Goal: Transaction & Acquisition: Purchase product/service

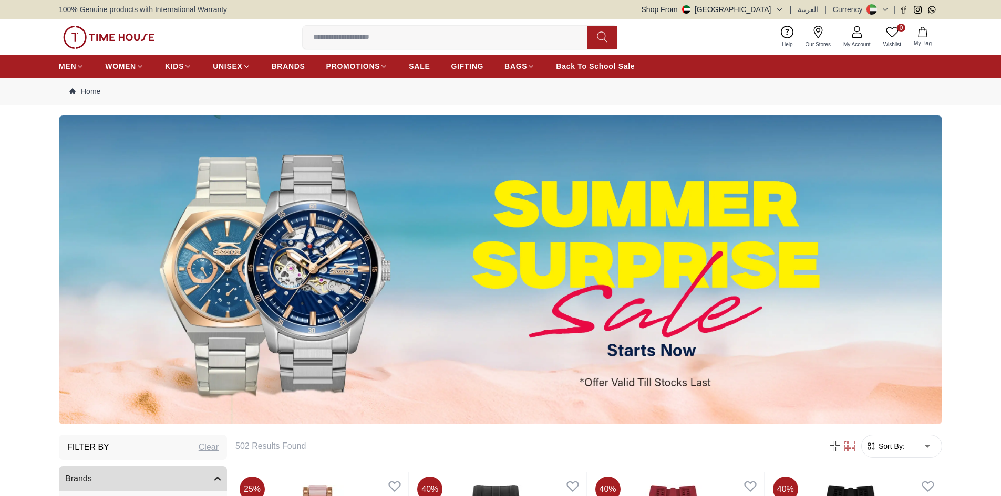
click at [509, 223] on img at bounding box center [500, 270] width 883 height 309
click at [332, 302] on img at bounding box center [500, 270] width 883 height 309
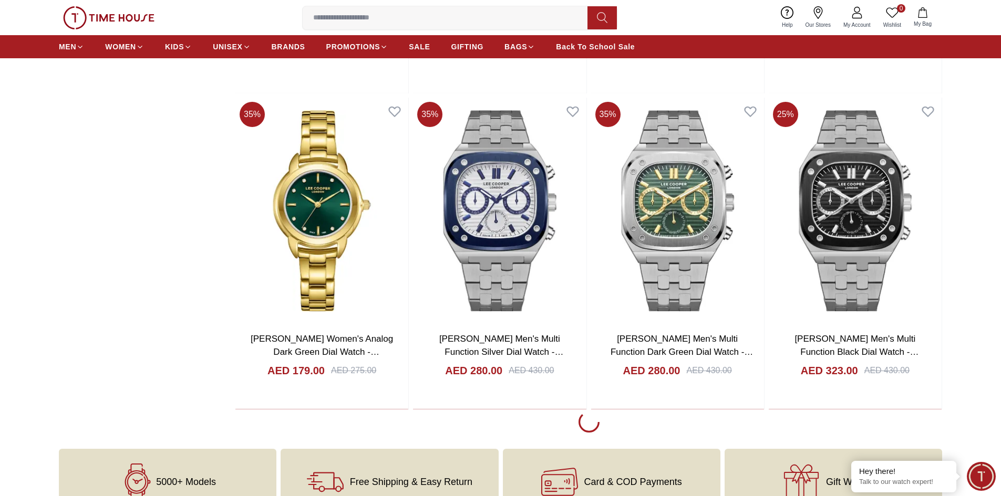
scroll to position [1681, 0]
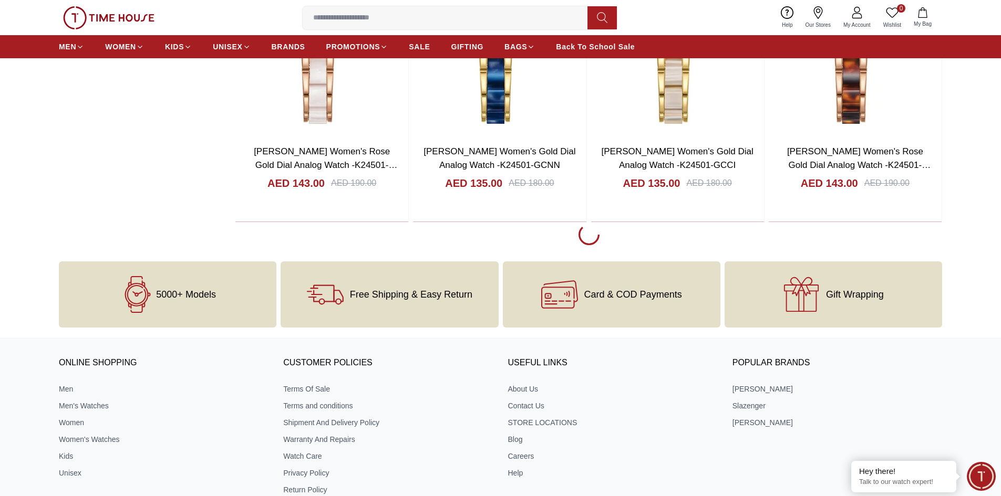
scroll to position [5096, 0]
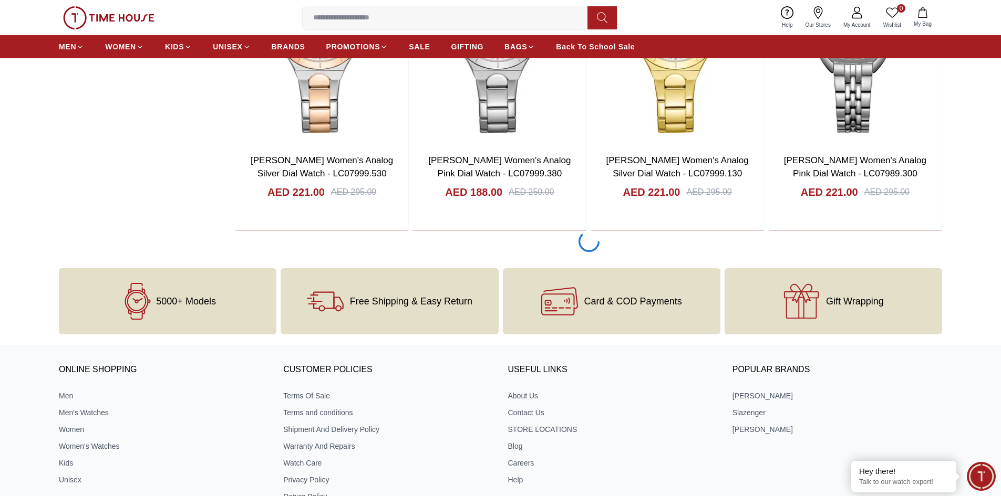
scroll to position [8196, 0]
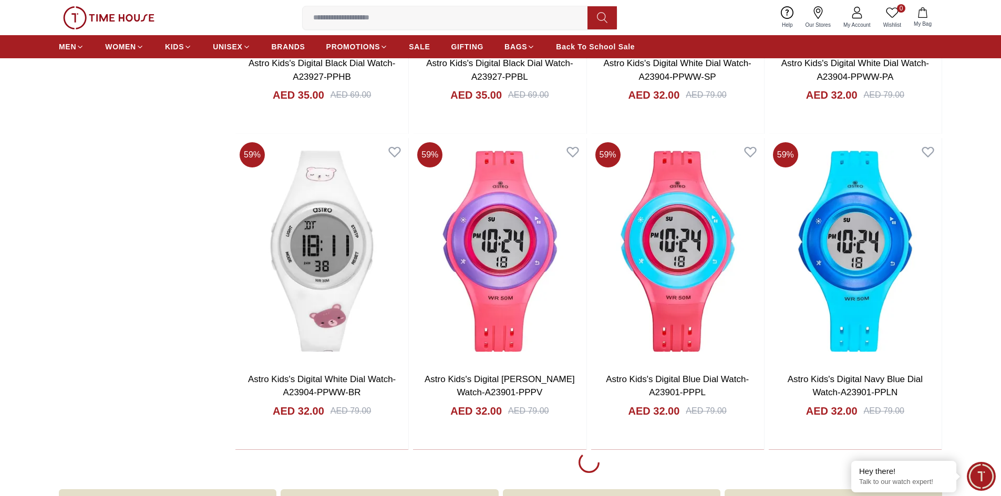
scroll to position [9667, 0]
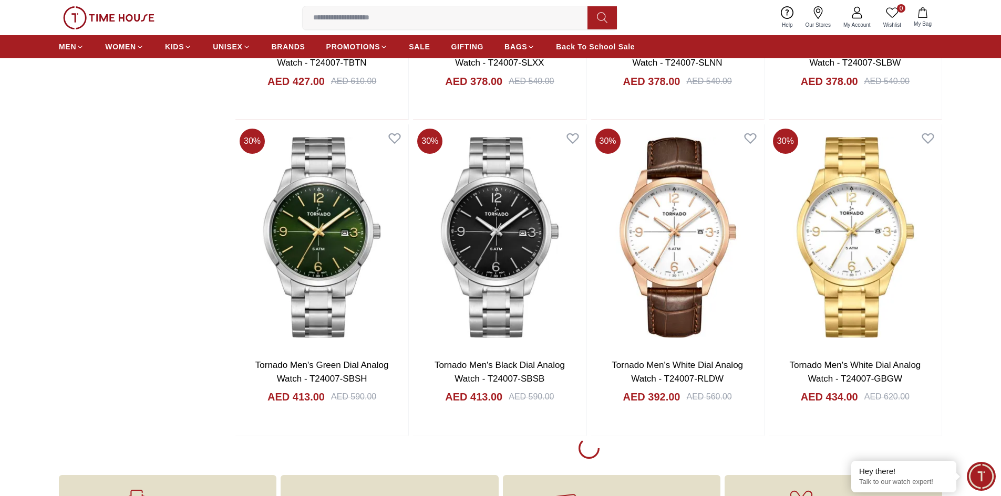
scroll to position [11138, 0]
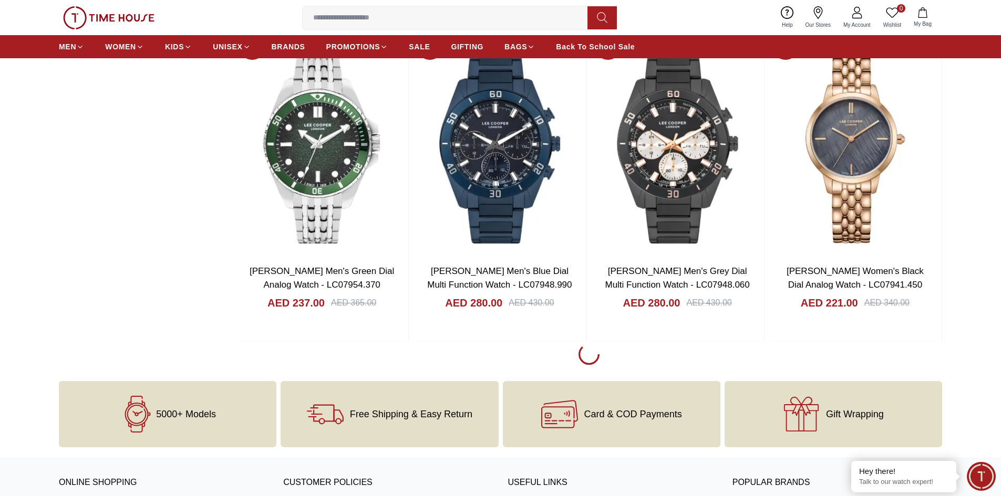
scroll to position [12766, 0]
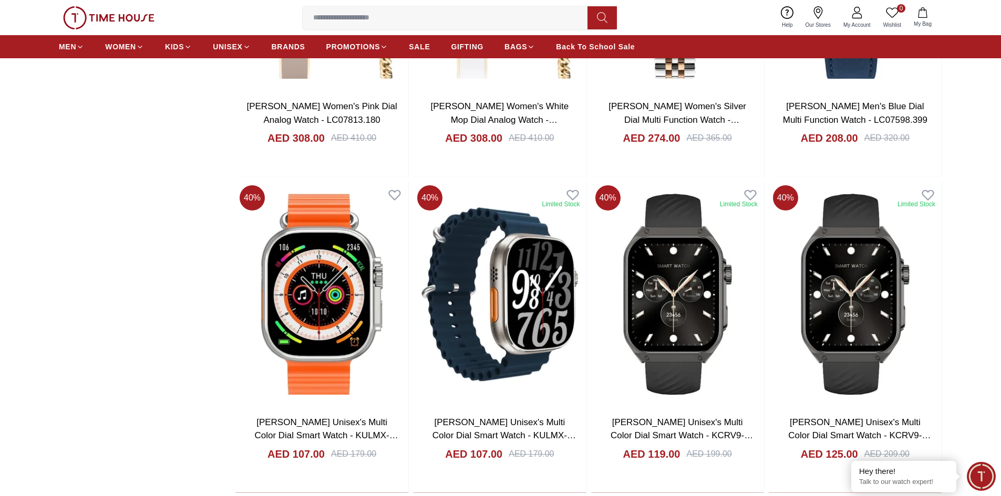
scroll to position [13502, 0]
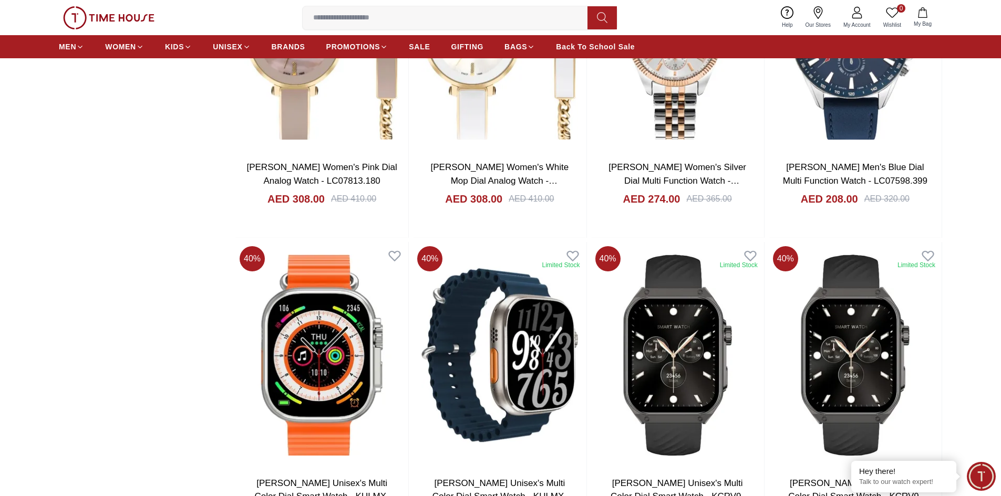
click at [502, 23] on input at bounding box center [449, 17] width 293 height 21
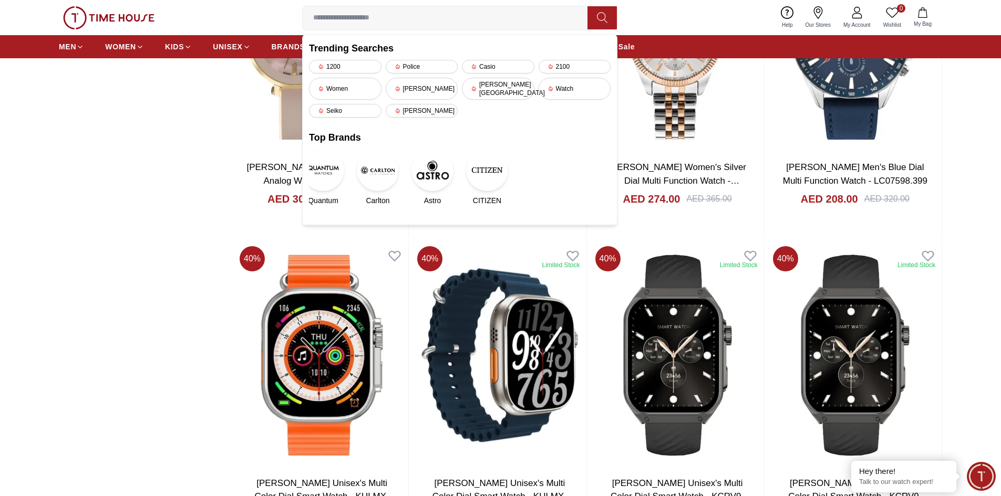
paste input "**********"
type input "**********"
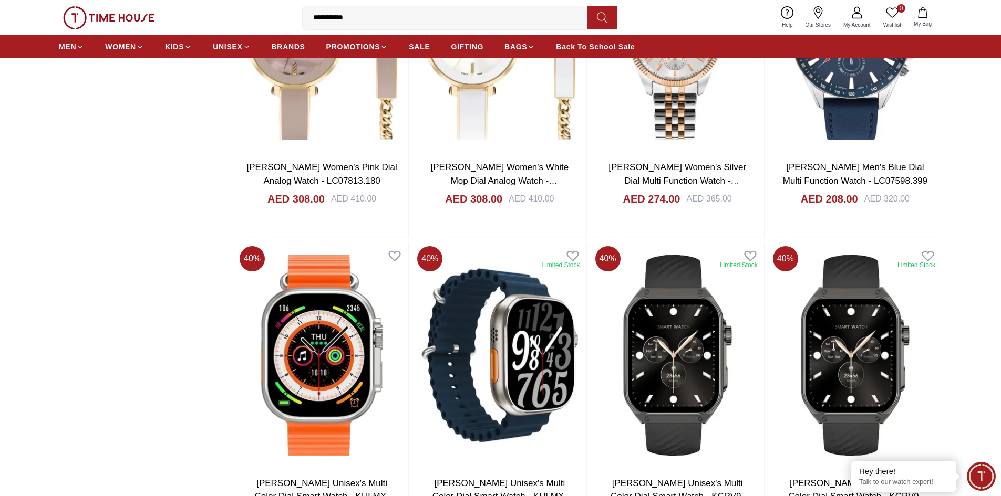
click at [615, 17] on button at bounding box center [601, 17] width 29 height 23
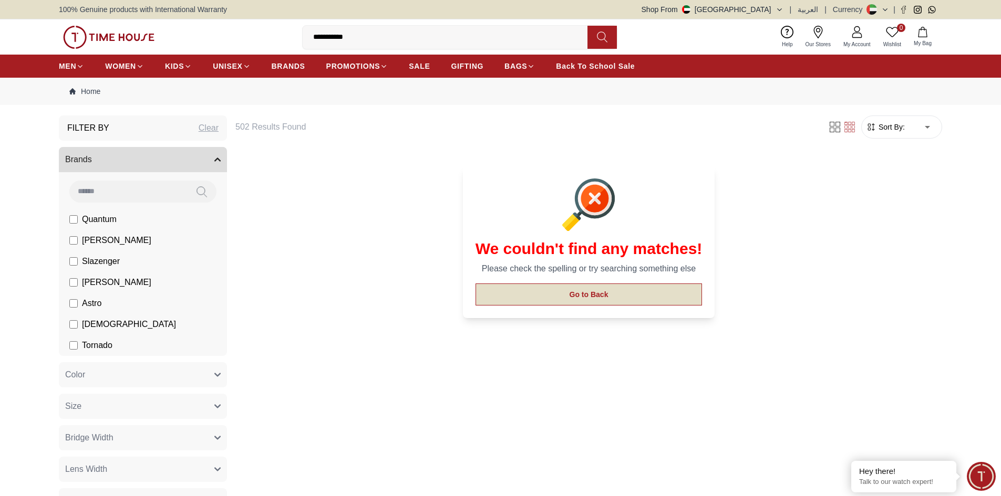
click at [613, 298] on button "Go to Back" at bounding box center [588, 295] width 227 height 22
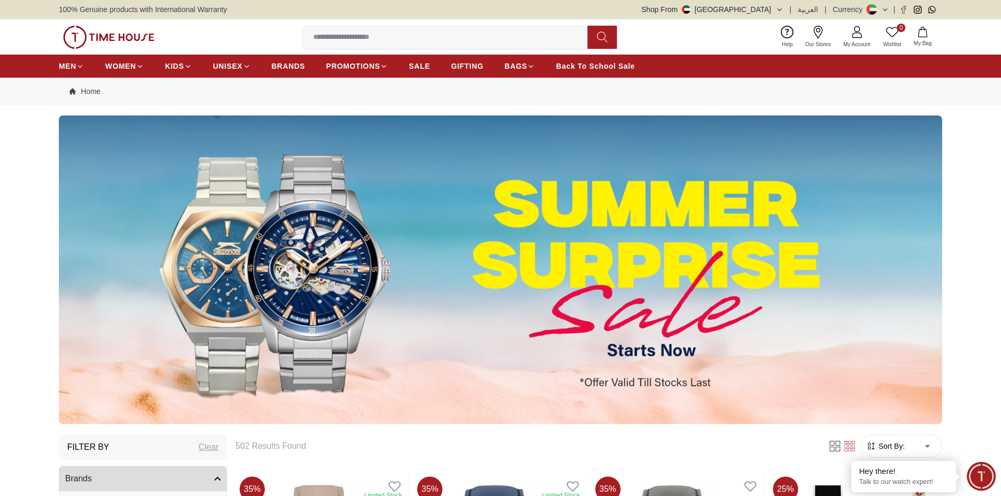
scroll to position [1292, 0]
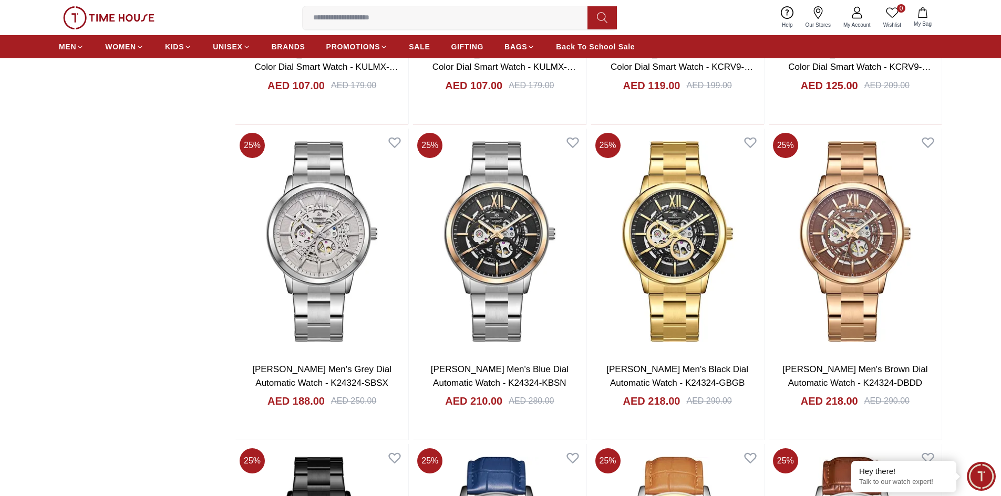
click at [453, 19] on input at bounding box center [449, 17] width 293 height 21
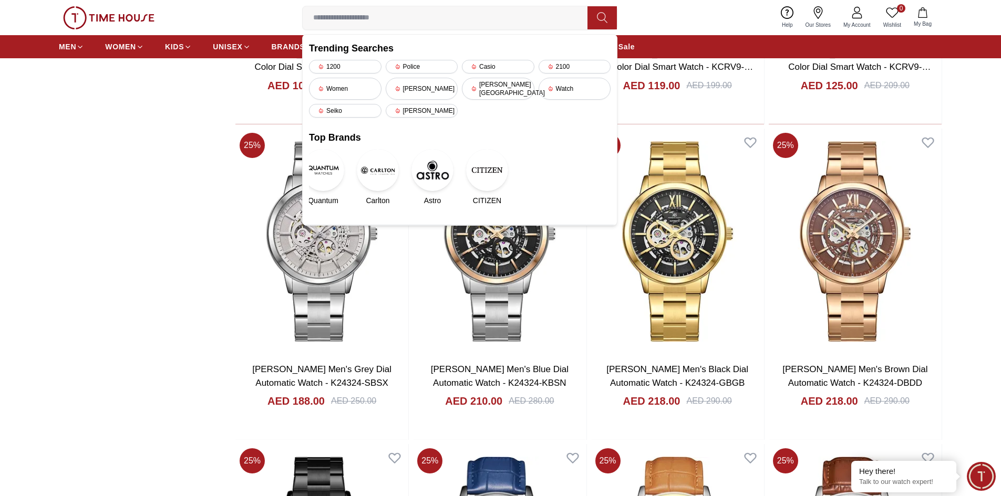
paste input "**********"
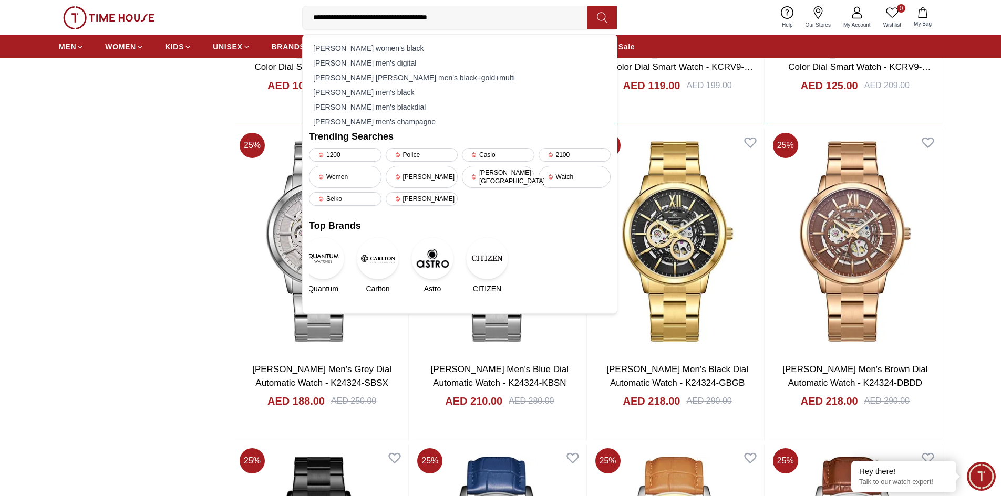
type input "**********"
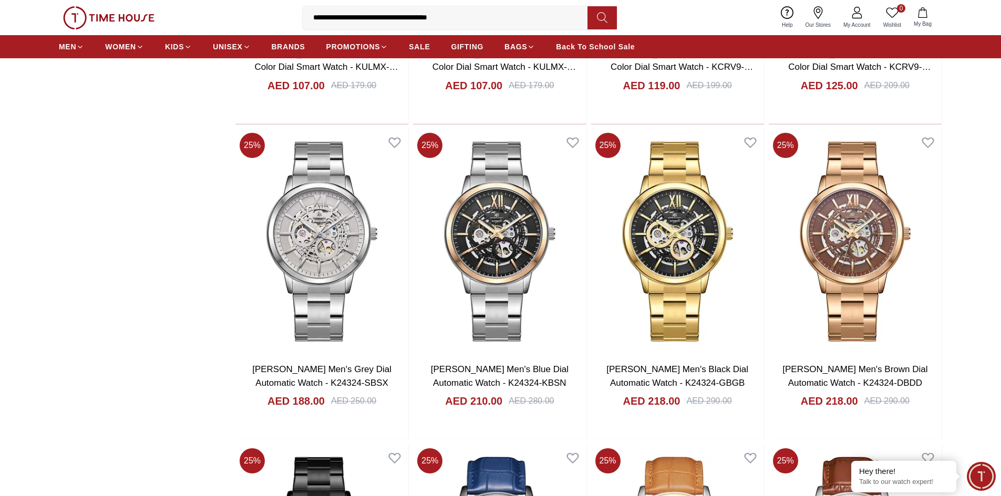
click at [602, 20] on icon at bounding box center [602, 18] width 11 height 12
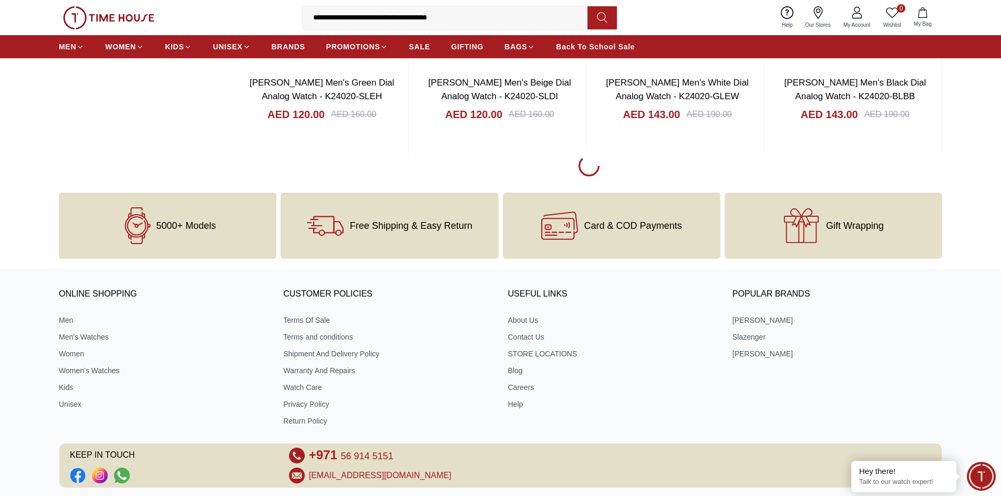
scroll to position [1576, 0]
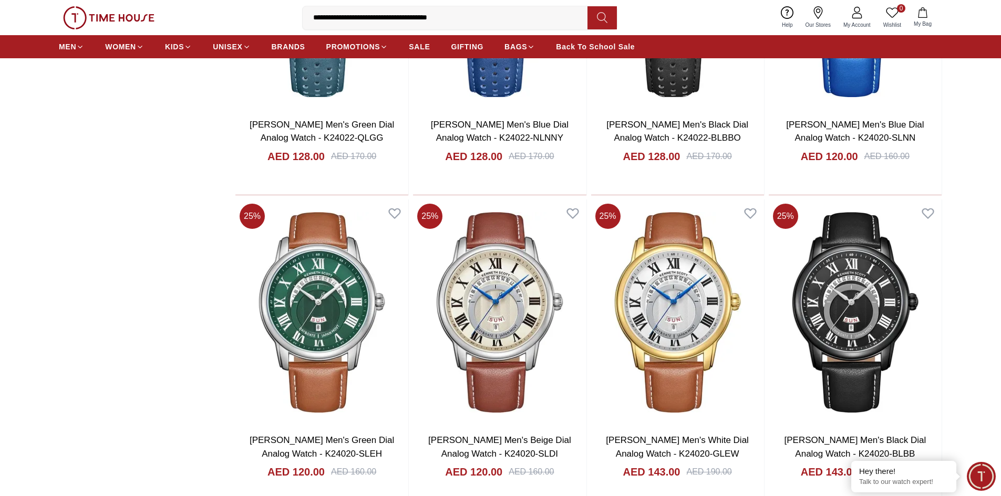
scroll to position [1103, 0]
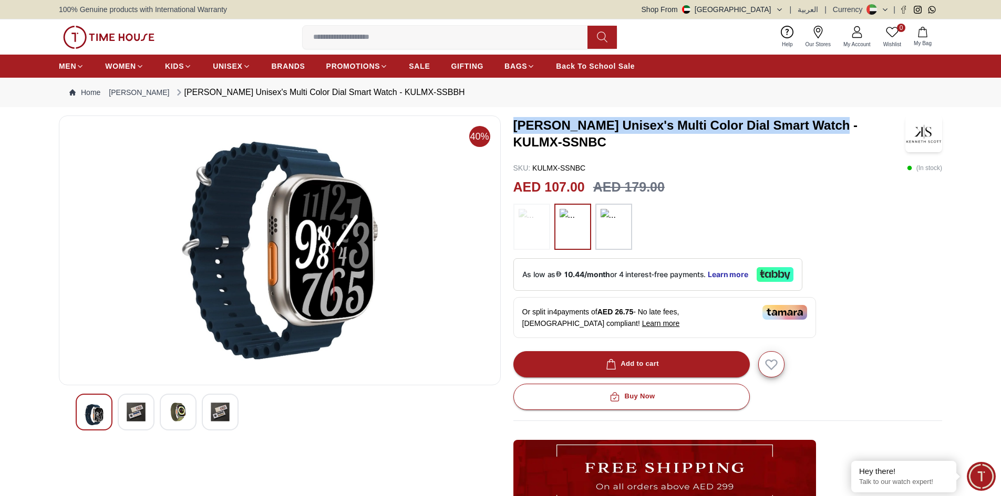
drag, startPoint x: 827, startPoint y: 127, endPoint x: 514, endPoint y: 131, distance: 312.6
click at [514, 131] on h3 "[PERSON_NAME] Unisex's Multi Color Dial Smart Watch - KULMX-SSNBC" at bounding box center [709, 134] width 392 height 34
copy h3 "[PERSON_NAME] Unisex's Multi Color Dial Smart Watch"
